Goal: Navigation & Orientation: Find specific page/section

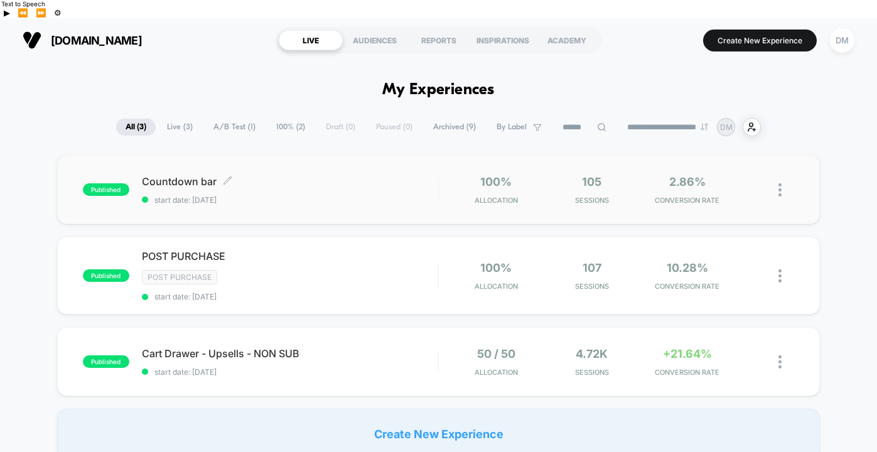
click at [367, 175] on span "Countdown bar Click to edit experience details" at bounding box center [290, 181] width 296 height 13
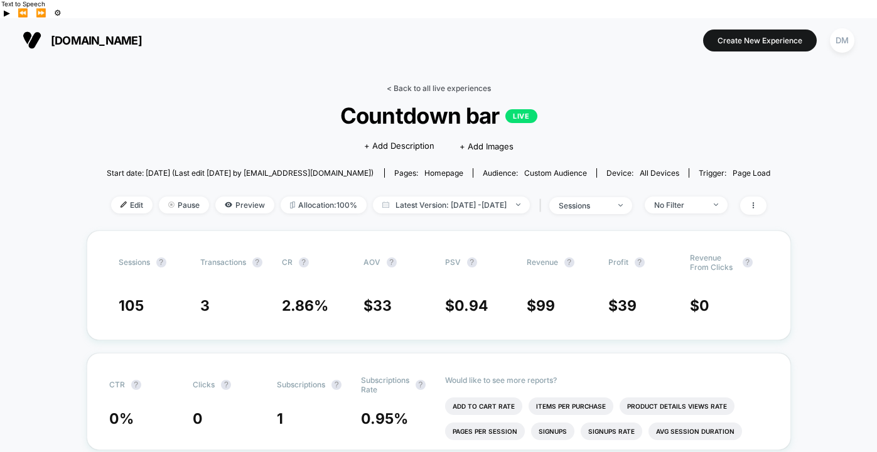
click at [401, 83] on link "< Back to all live experiences" at bounding box center [439, 87] width 104 height 9
